Goal: Task Accomplishment & Management: Manage account settings

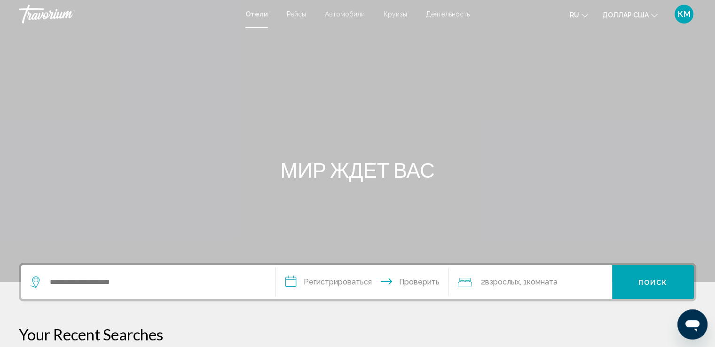
click at [534, 171] on div "МИР ЖДЕТ ВАС" at bounding box center [357, 170] width 715 height 24
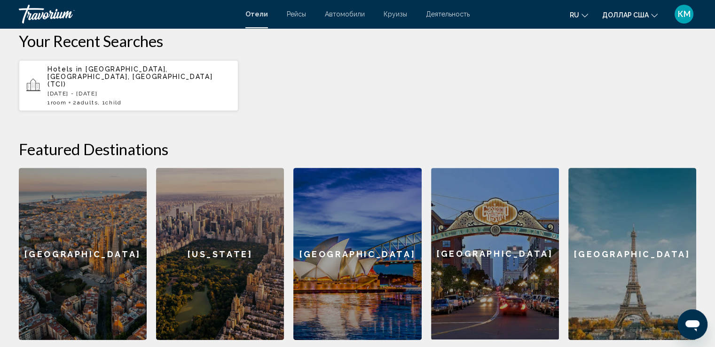
scroll to position [320, 0]
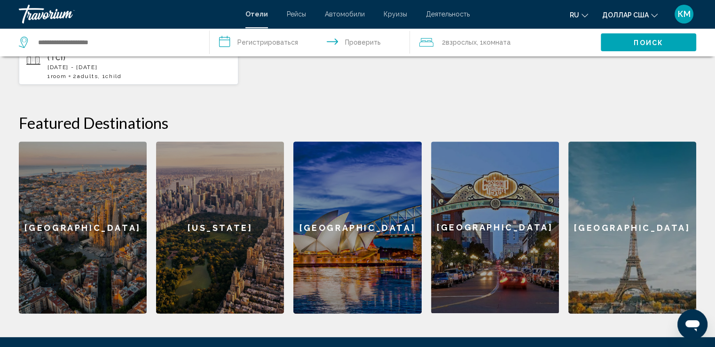
click at [679, 14] on font "КМ" at bounding box center [684, 14] width 13 height 10
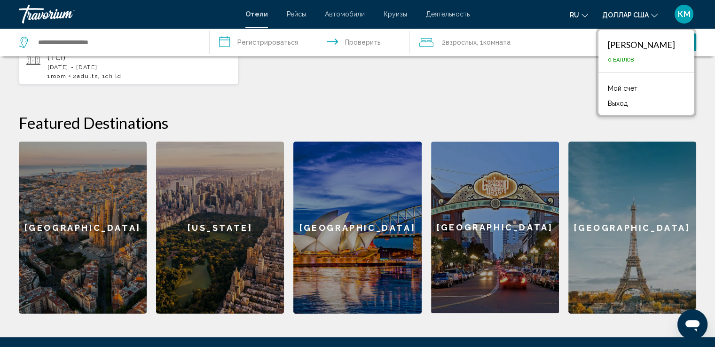
click at [608, 89] on font "Мой счет" at bounding box center [623, 89] width 30 height 8
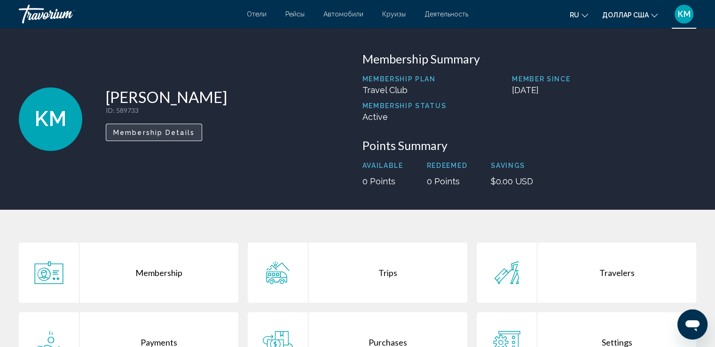
click at [164, 130] on span "Membership Details" at bounding box center [153, 133] width 81 height 8
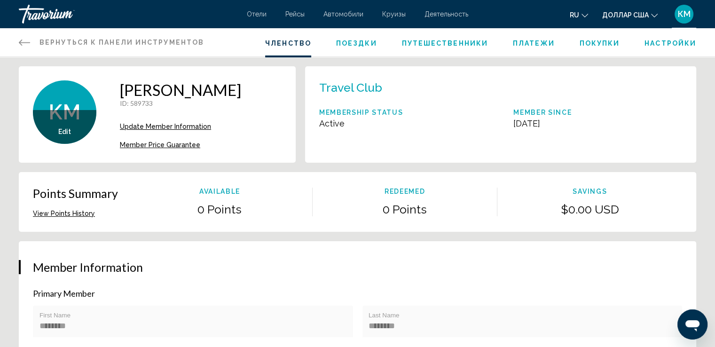
click at [524, 42] on font "Платежи" at bounding box center [534, 43] width 42 height 8
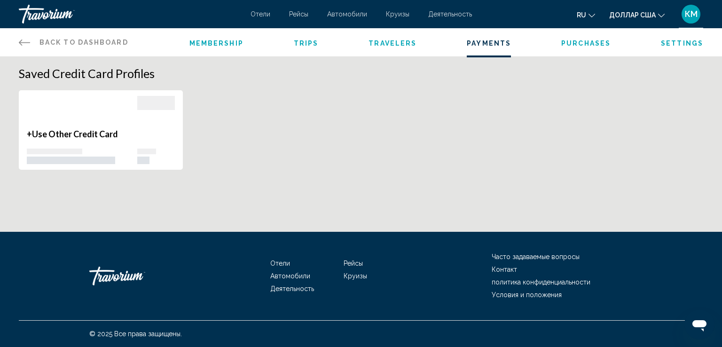
click at [26, 40] on icon "Основное содержание" at bounding box center [24, 42] width 11 height 11
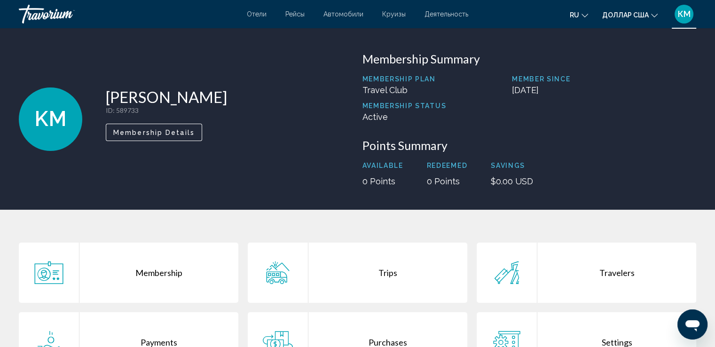
click at [26, 40] on div "KM [PERSON_NAME] ID : 589733 Secondary Member Membership Details Membership Sum…" at bounding box center [357, 118] width 715 height 181
